Goal: Task Accomplishment & Management: Manage account settings

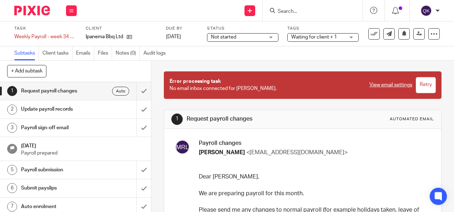
click at [263, 40] on span "Not started" at bounding box center [238, 37] width 54 height 7
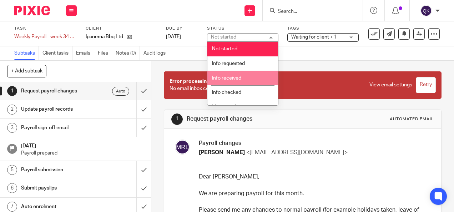
scroll to position [146, 0]
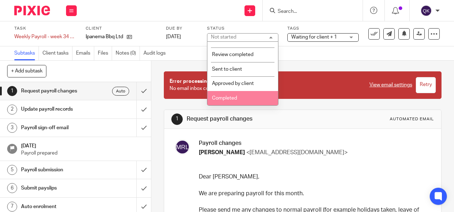
click at [238, 96] on li "Completed" at bounding box center [242, 98] width 71 height 15
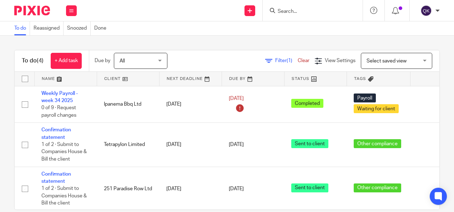
scroll to position [0, 49]
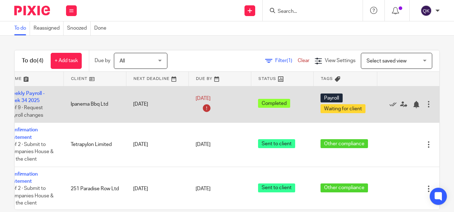
click at [384, 105] on div at bounding box center [404, 104] width 41 height 7
click at [389, 103] on icon at bounding box center [392, 104] width 7 height 7
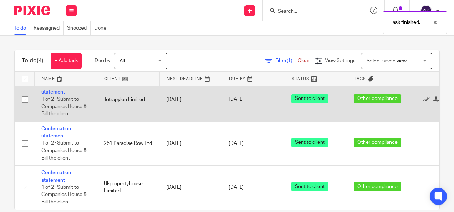
scroll to position [14, 0]
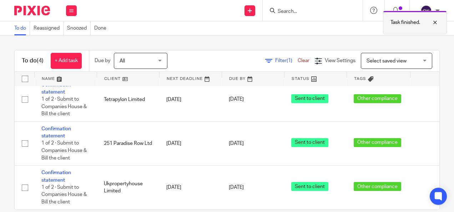
click at [434, 25] on div at bounding box center [429, 22] width 19 height 9
click at [394, 11] on icon at bounding box center [395, 10] width 7 height 7
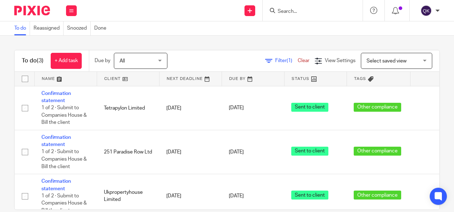
click at [390, 10] on div at bounding box center [397, 10] width 25 height 21
click at [395, 12] on icon at bounding box center [395, 10] width 7 height 7
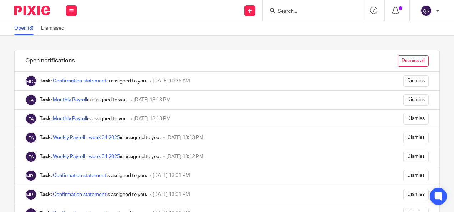
click at [397, 60] on input "Dismiss all" at bounding box center [412, 60] width 31 height 11
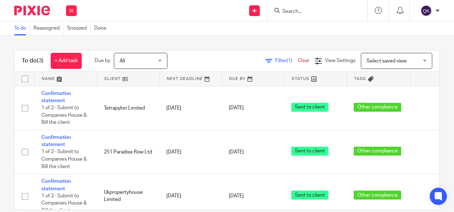
click at [153, 39] on div "To do (3) + Add task Due by All All [DATE] [DATE] This week Next week This mont…" at bounding box center [227, 124] width 454 height 176
click at [0, 60] on html "Work Email Clients Team Reports Work Email Clients Team Reports Settings Send n…" at bounding box center [227, 106] width 454 height 212
